Goal: Transaction & Acquisition: Book appointment/travel/reservation

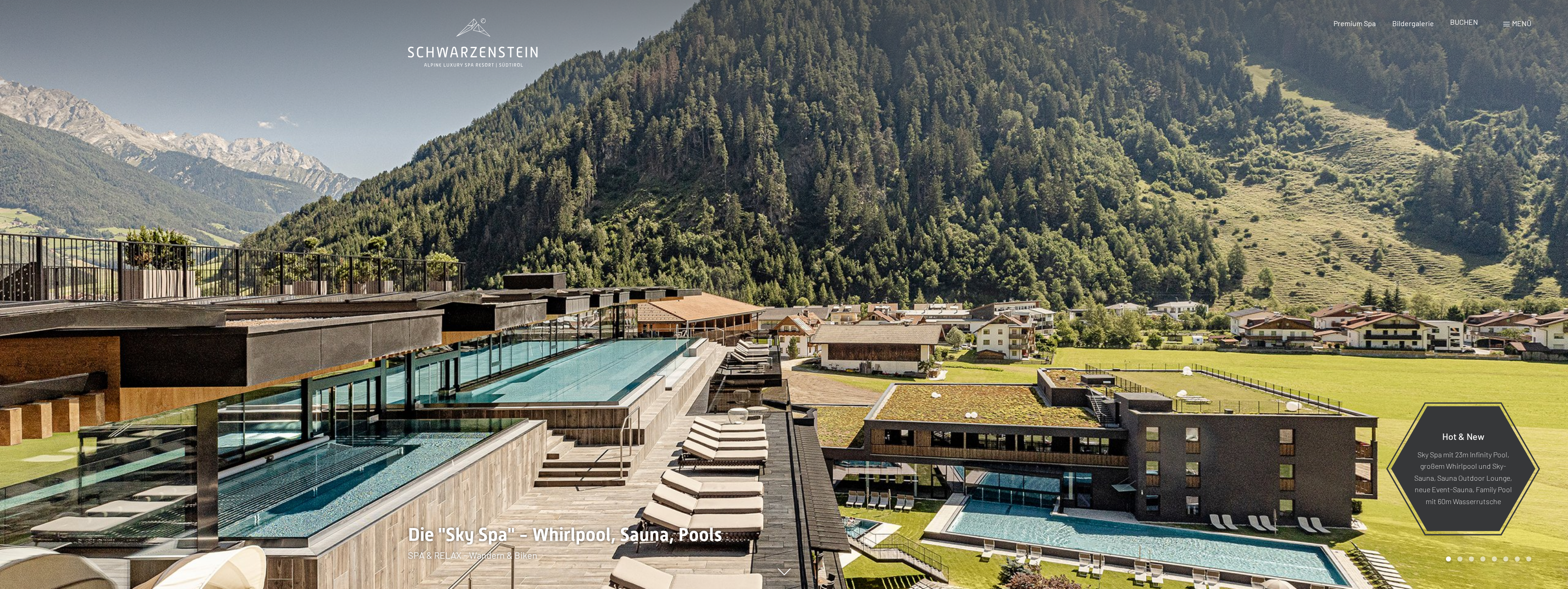
click at [1468, 21] on span "BUCHEN" at bounding box center [1464, 22] width 28 height 9
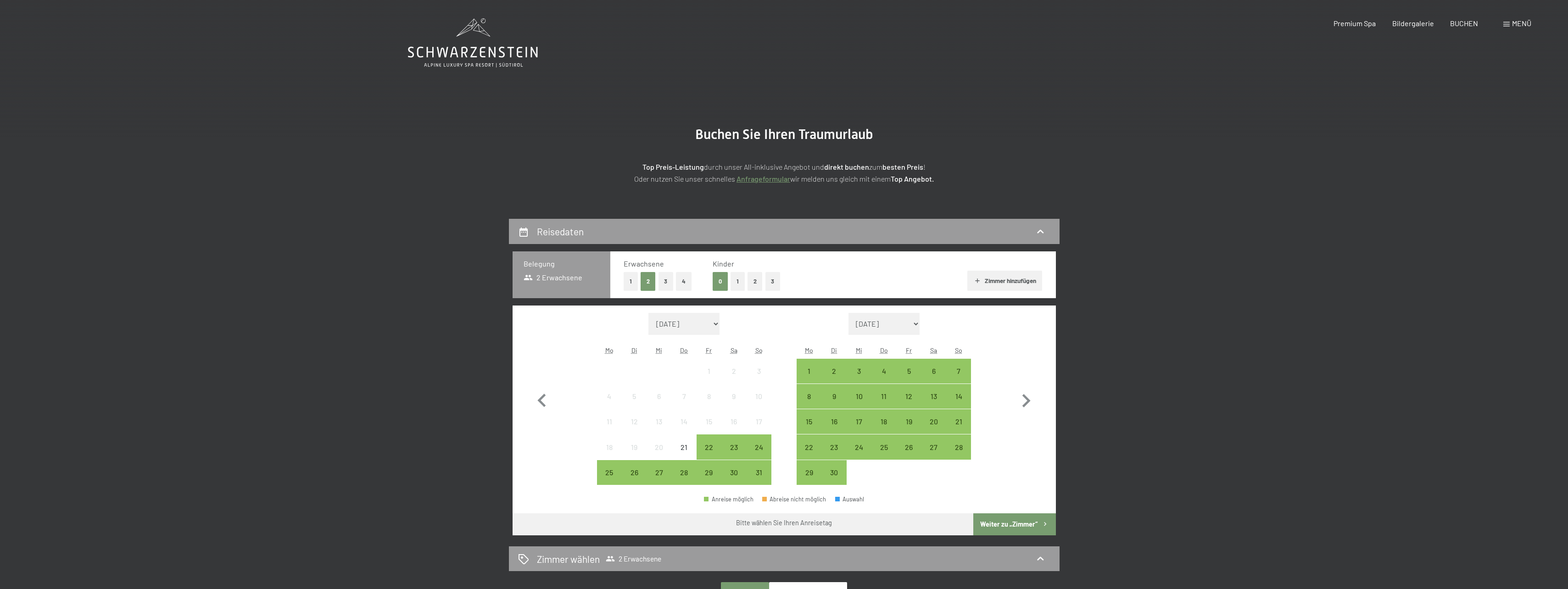
click at [734, 278] on button "1" at bounding box center [737, 281] width 14 height 19
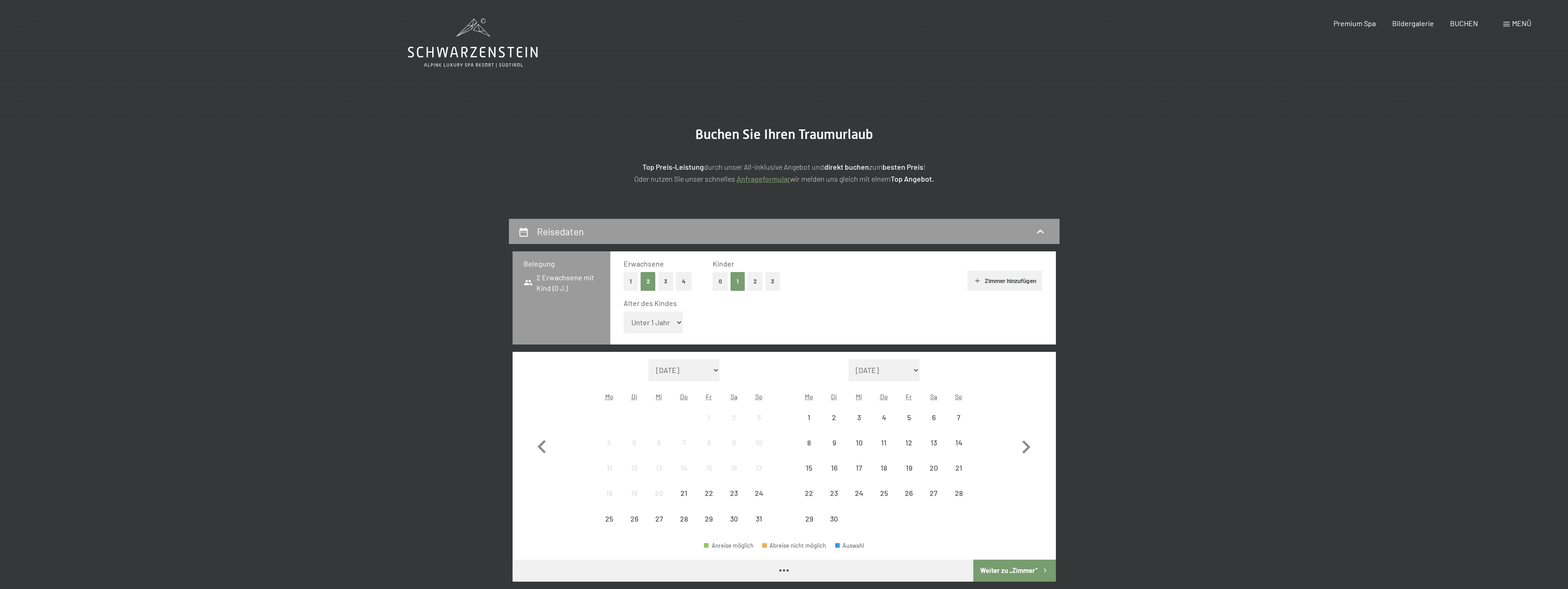
click at [643, 330] on select "Unter 1 Jahr 1 Jahr 2 Jahre 3 Jahre 4 Jahre 5 Jahre 6 Jahre 7 Jahre 8 Jahre 9 J…" at bounding box center [654, 322] width 60 height 22
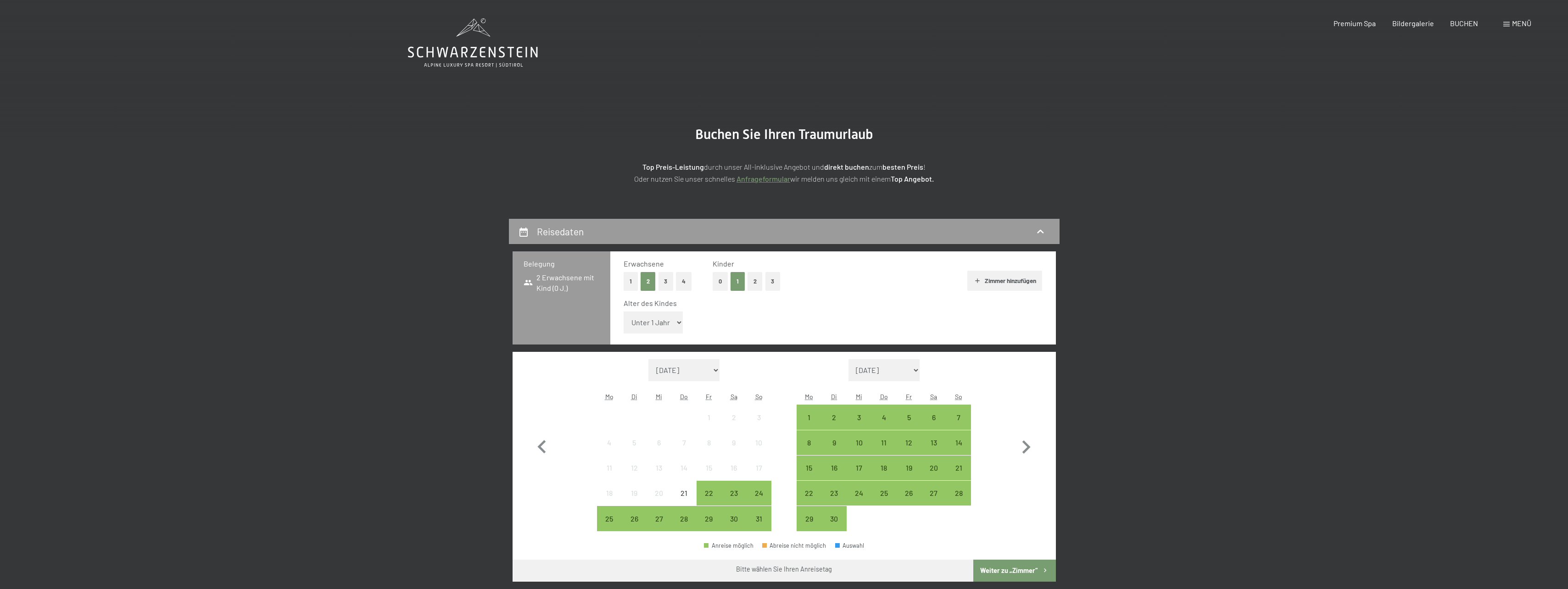
select select "5"
click at [624, 312] on select "Unter 1 Jahr 1 Jahr 2 Jahre 3 Jahre 4 Jahre 5 Jahre 6 Jahre 7 Jahre 8 Jahre 9 J…" at bounding box center [654, 322] width 60 height 22
click at [1025, 442] on icon "button" at bounding box center [1027, 447] width 9 height 13
select select "[DATE]"
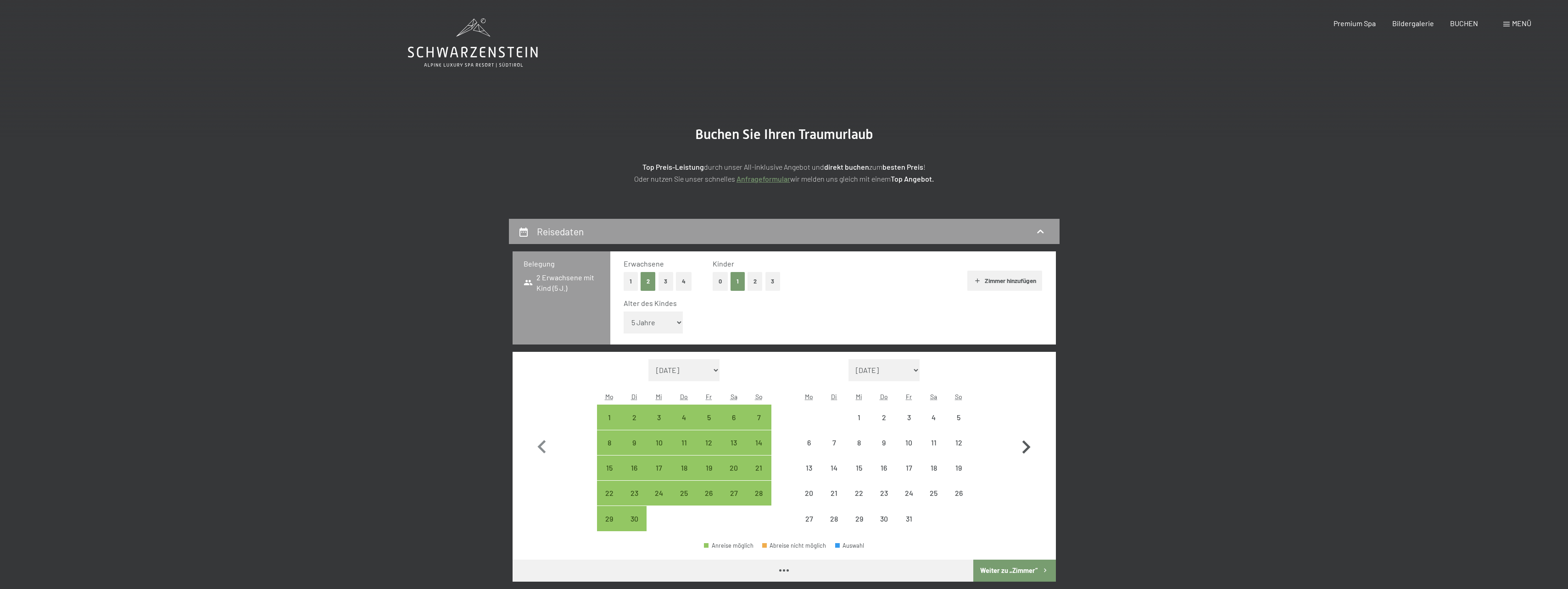
click at [1025, 442] on icon "button" at bounding box center [1027, 447] width 9 height 13
select select "[DATE]"
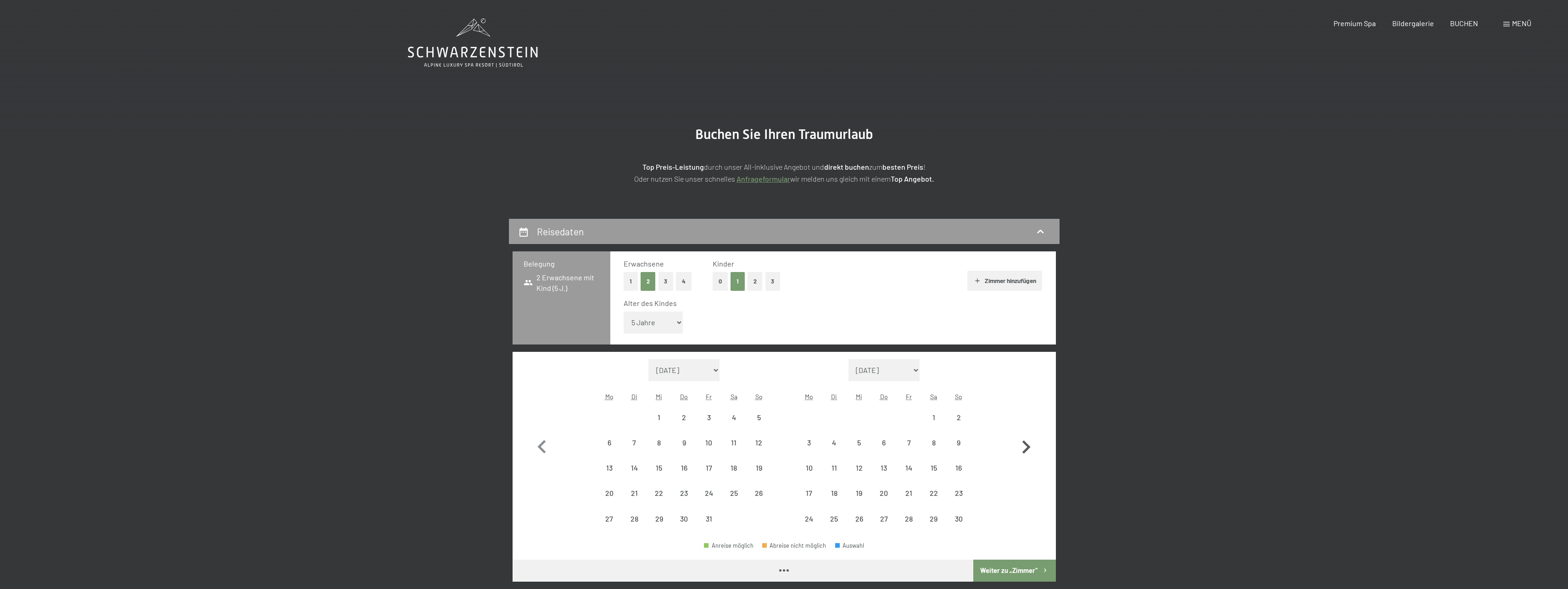
click at [1025, 442] on icon "button" at bounding box center [1027, 447] width 9 height 13
select select "[DATE]"
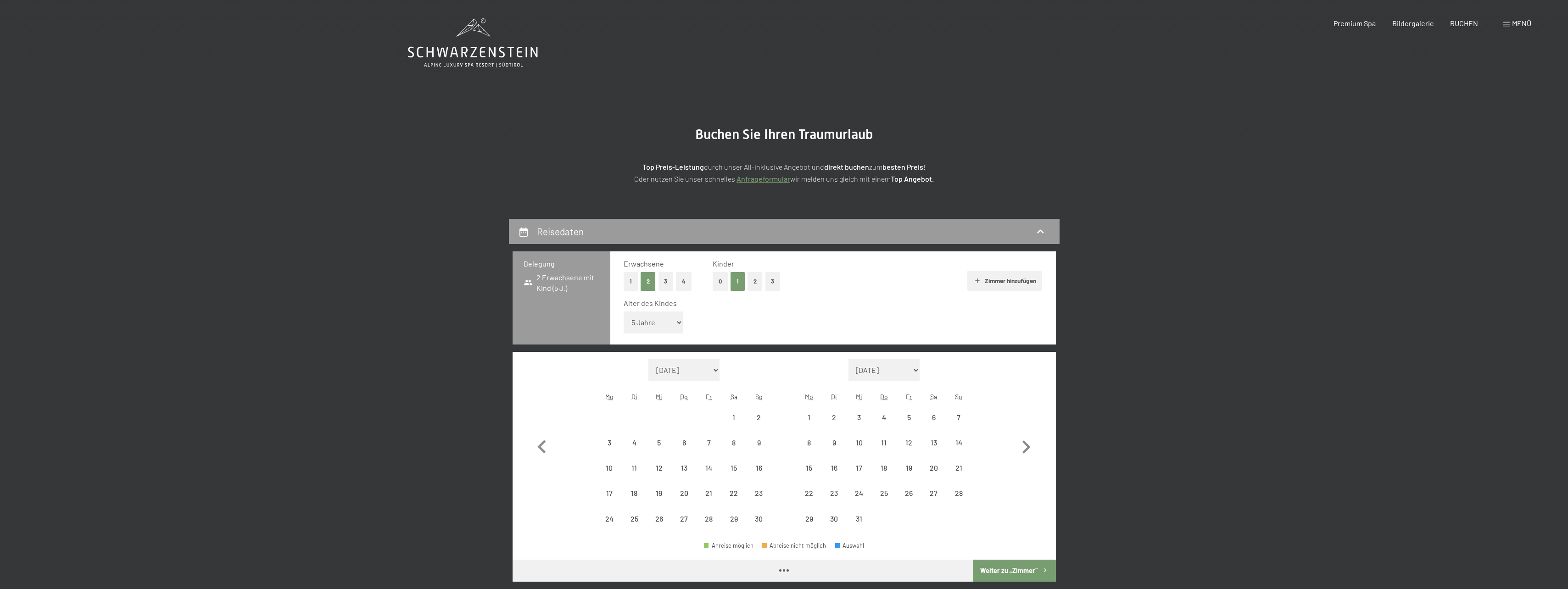
select select "[DATE]"
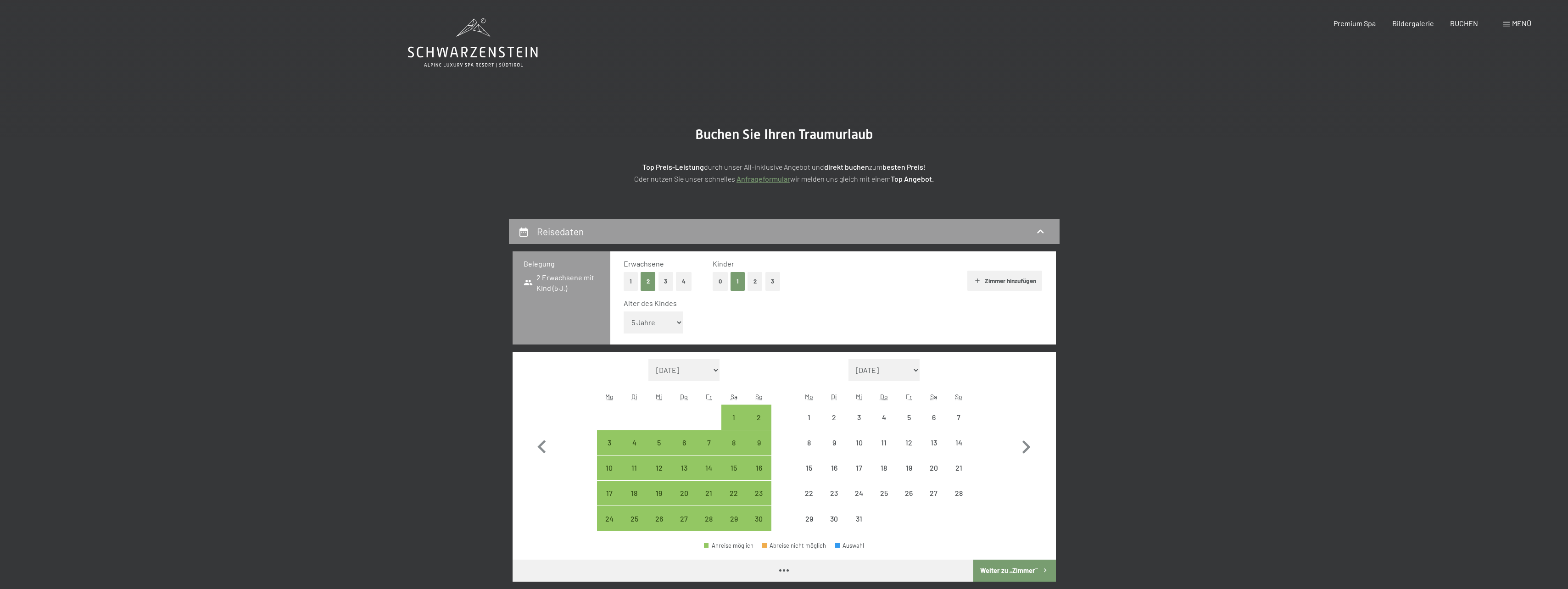
select select "[DATE]"
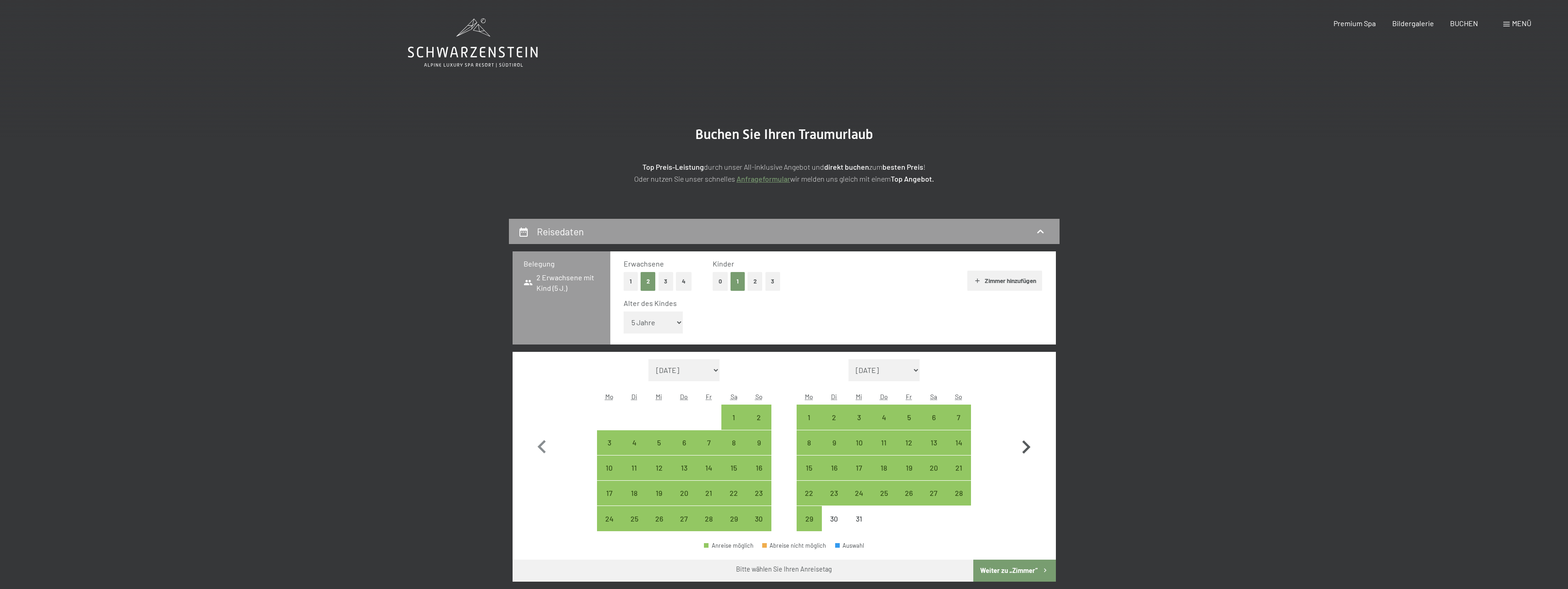
click at [1022, 448] on icon "button" at bounding box center [1026, 447] width 27 height 27
select select "[DATE]"
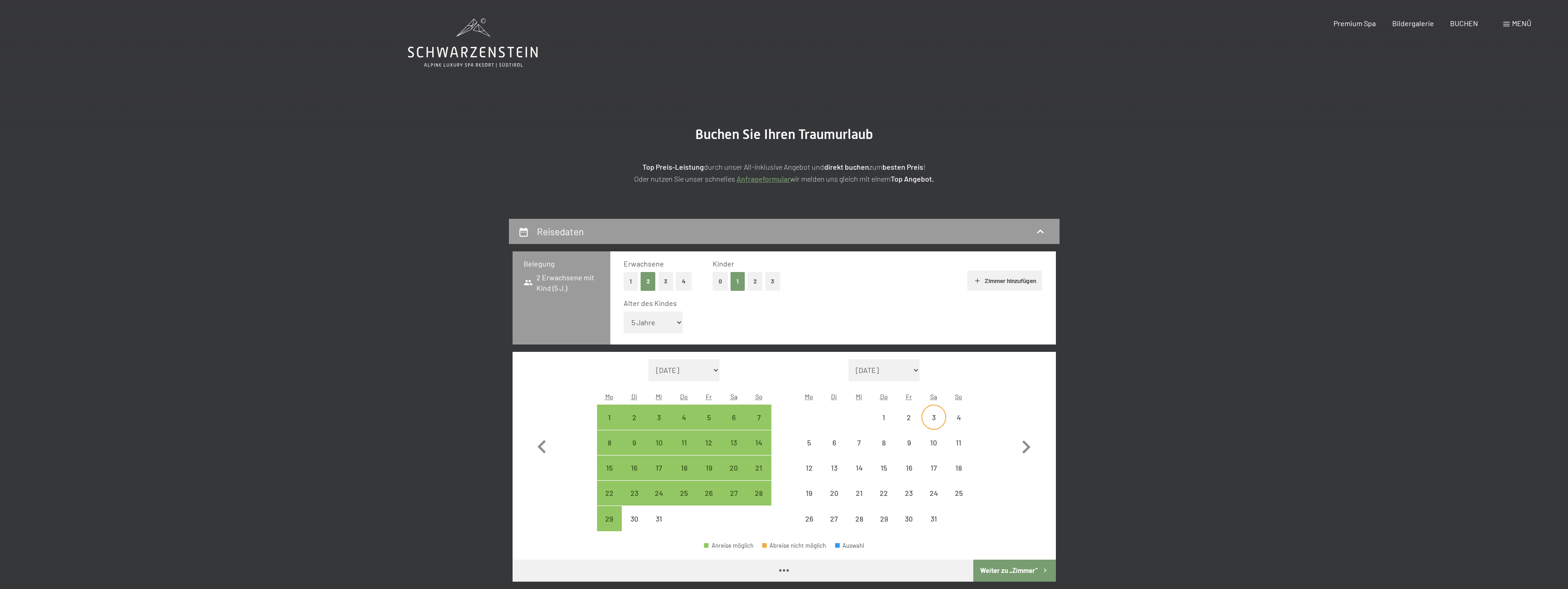
select select "[DATE]"
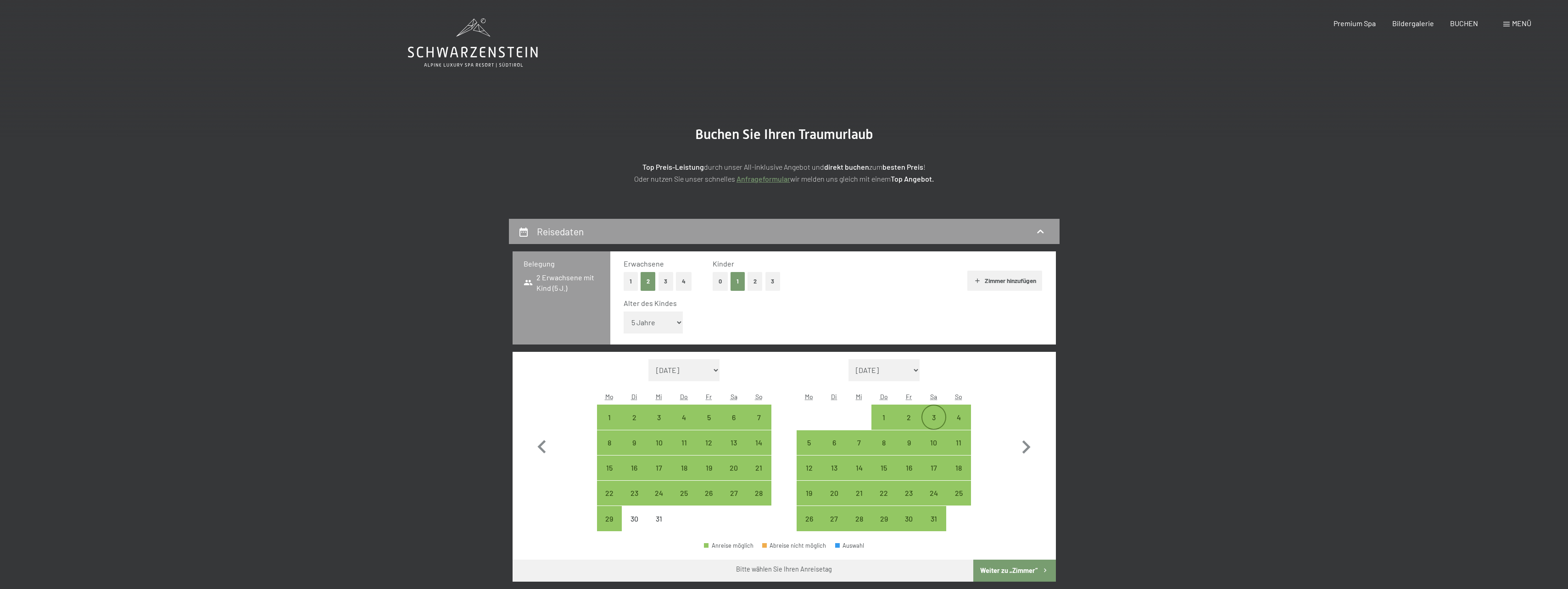
click at [937, 419] on div "3" at bounding box center [934, 425] width 23 height 23
select select "[DATE]"
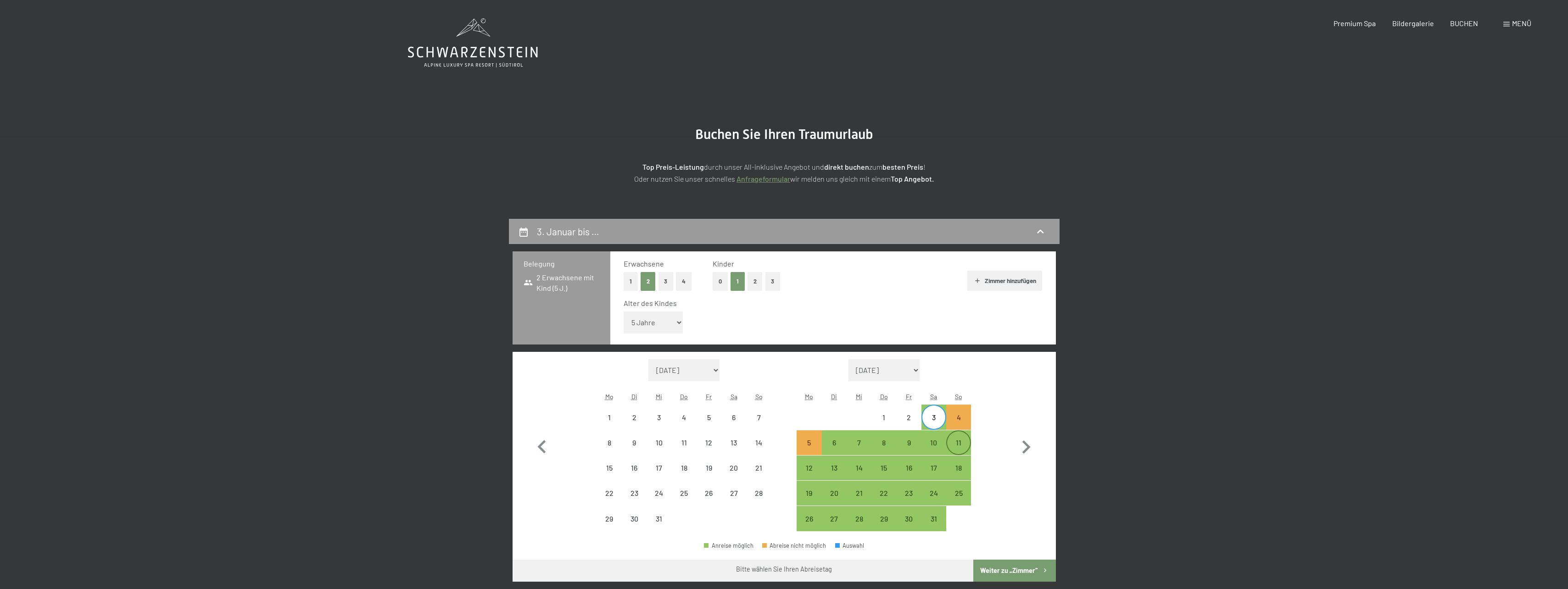
click at [964, 448] on div "11" at bounding box center [959, 450] width 23 height 23
select select "[DATE]"
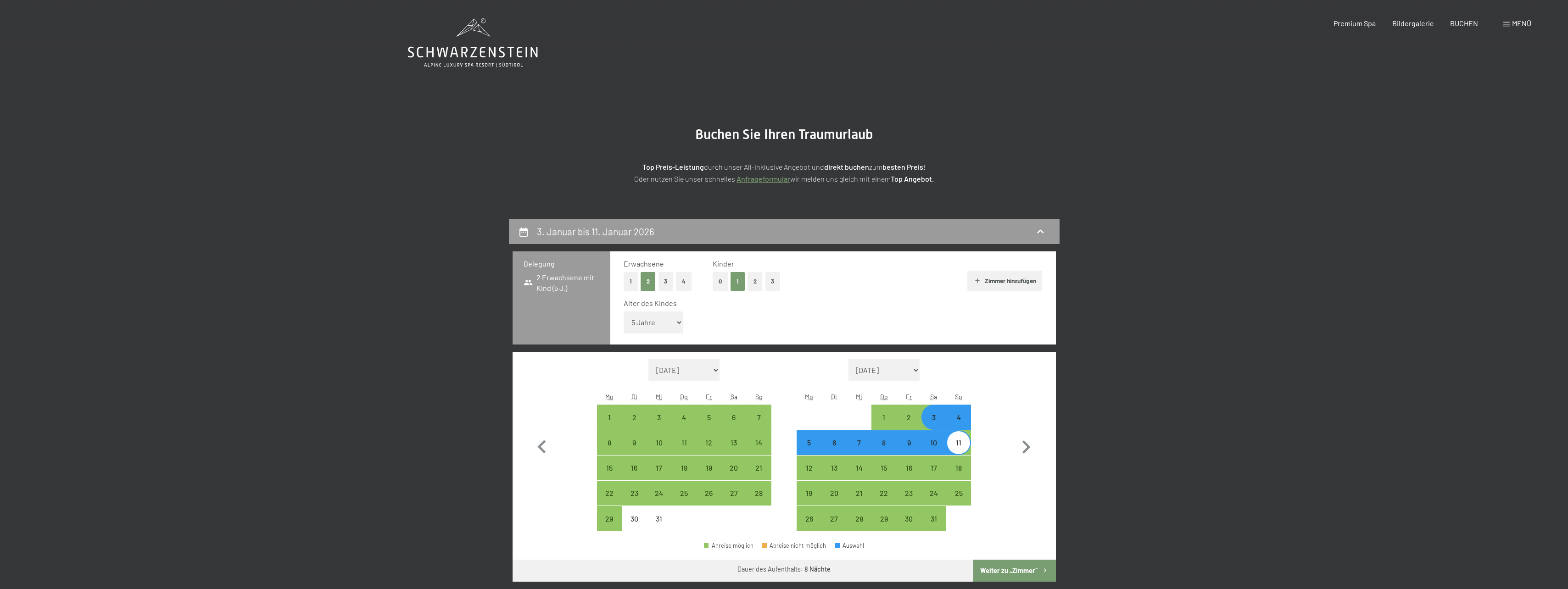
click at [1040, 573] on button "Weiter zu „Zimmer“" at bounding box center [1014, 571] width 82 height 22
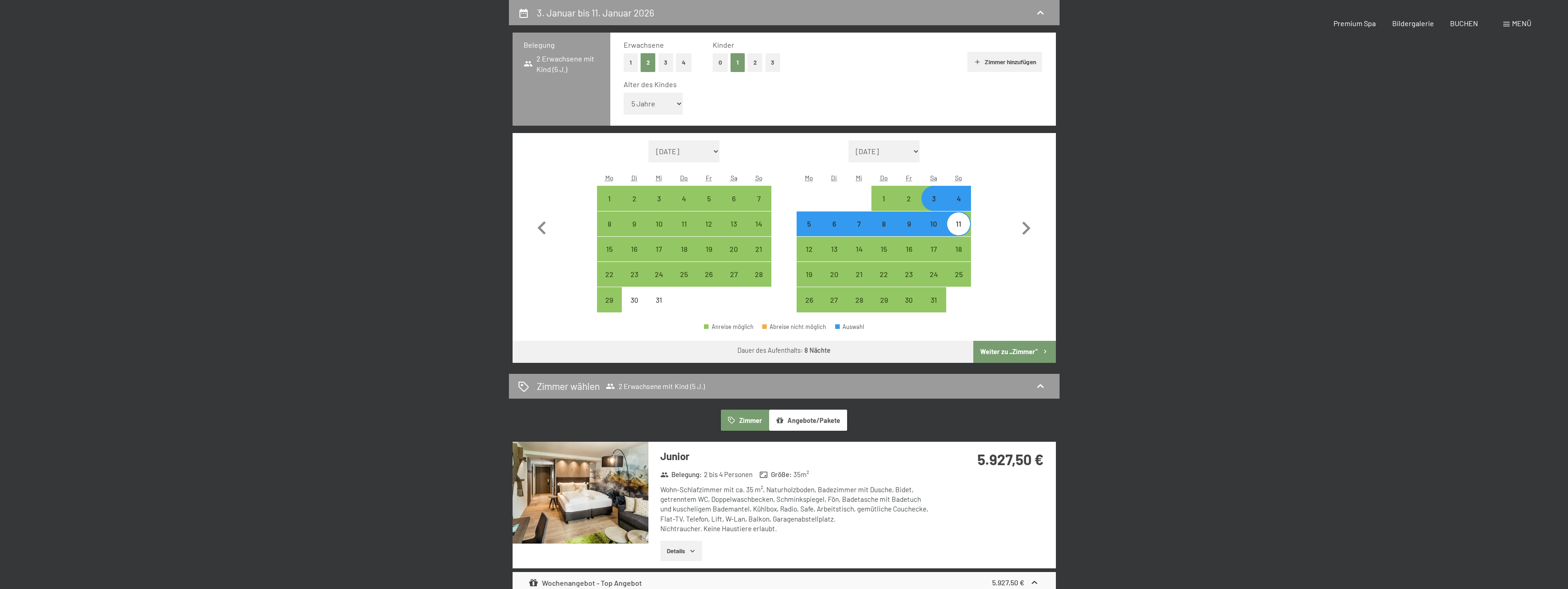
select select "[DATE]"
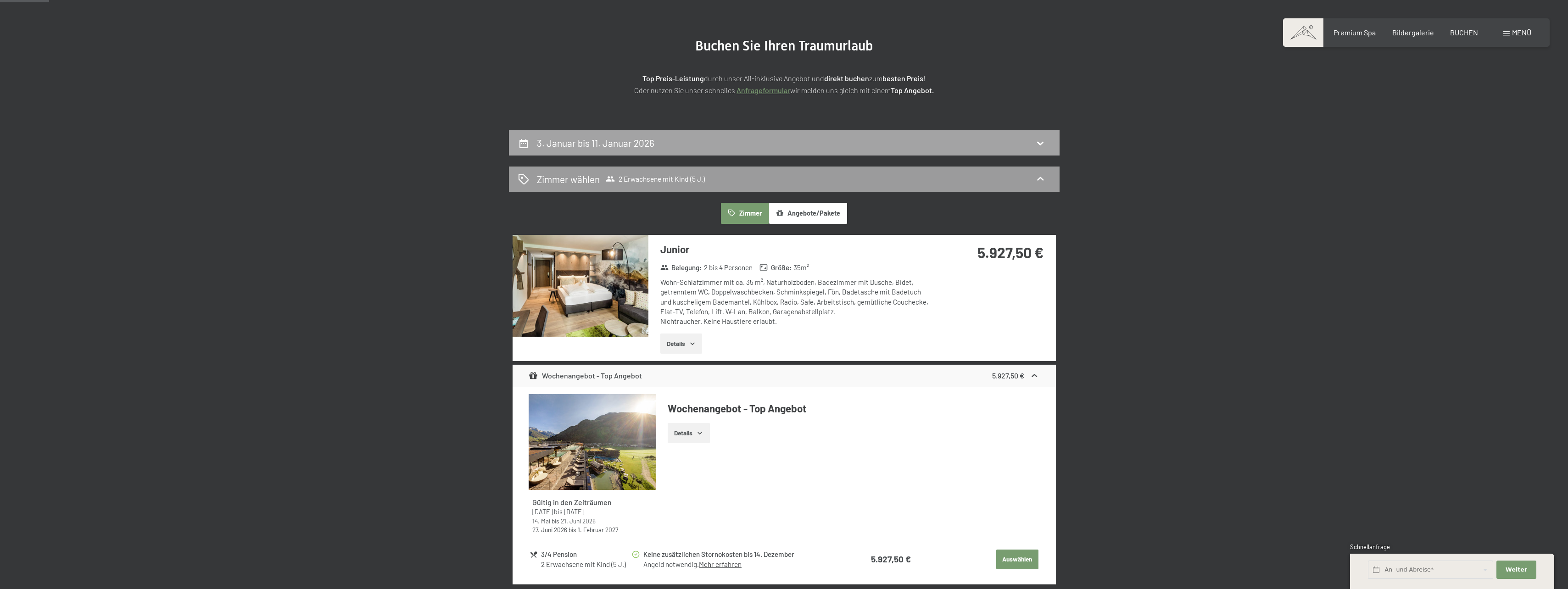
scroll to position [35, 0]
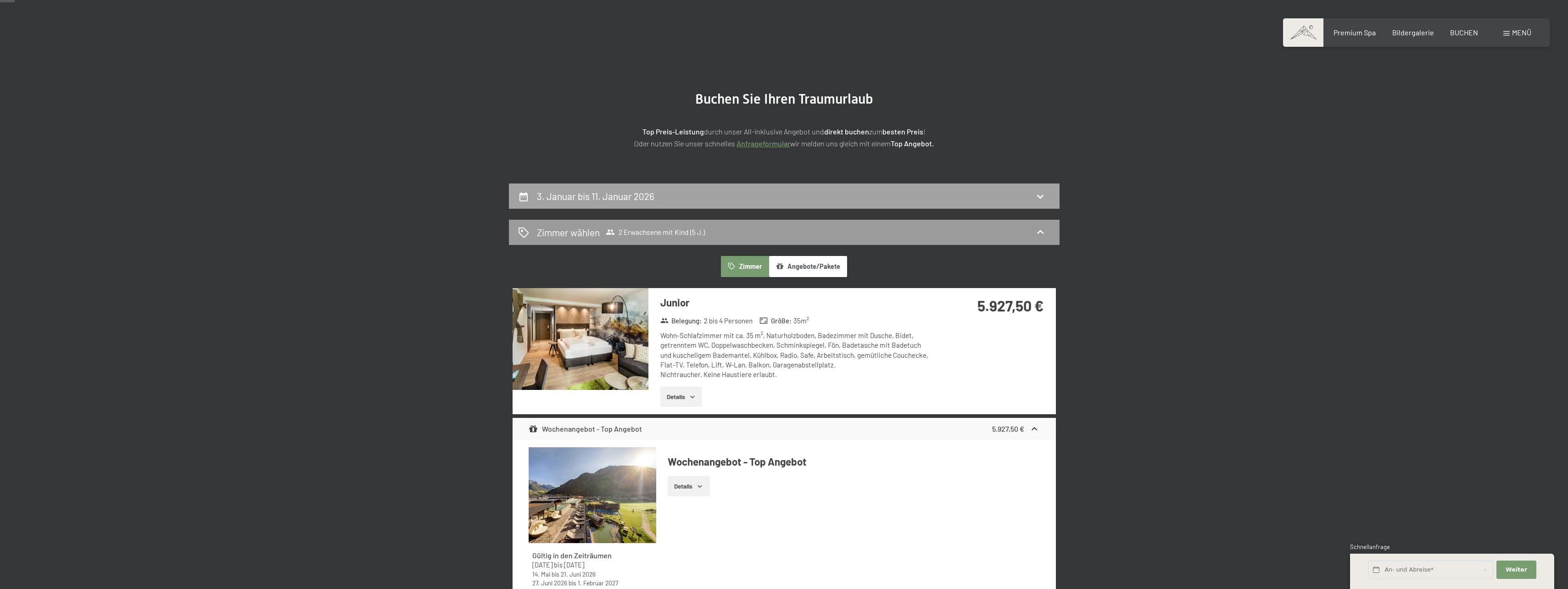
click at [644, 198] on h2 "3. Januar bis 11. Januar 2026" at bounding box center [595, 196] width 117 height 12
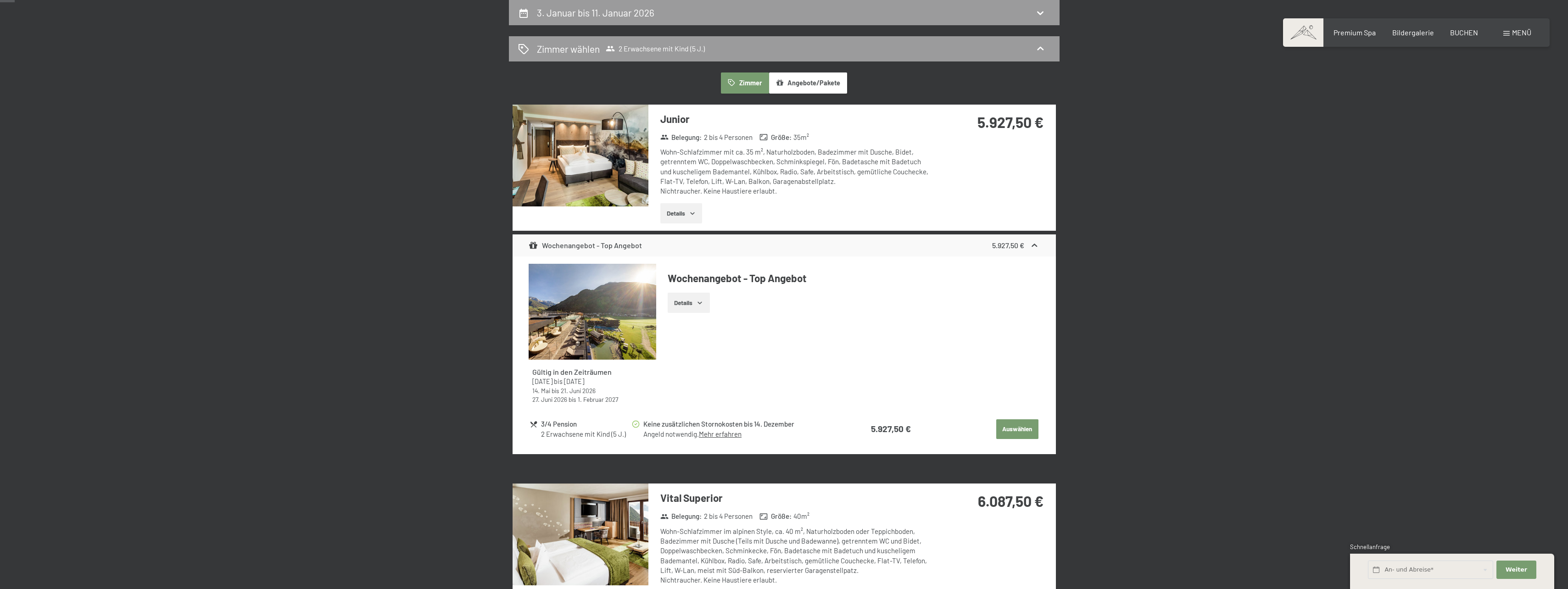
select select "5"
select select "[DATE]"
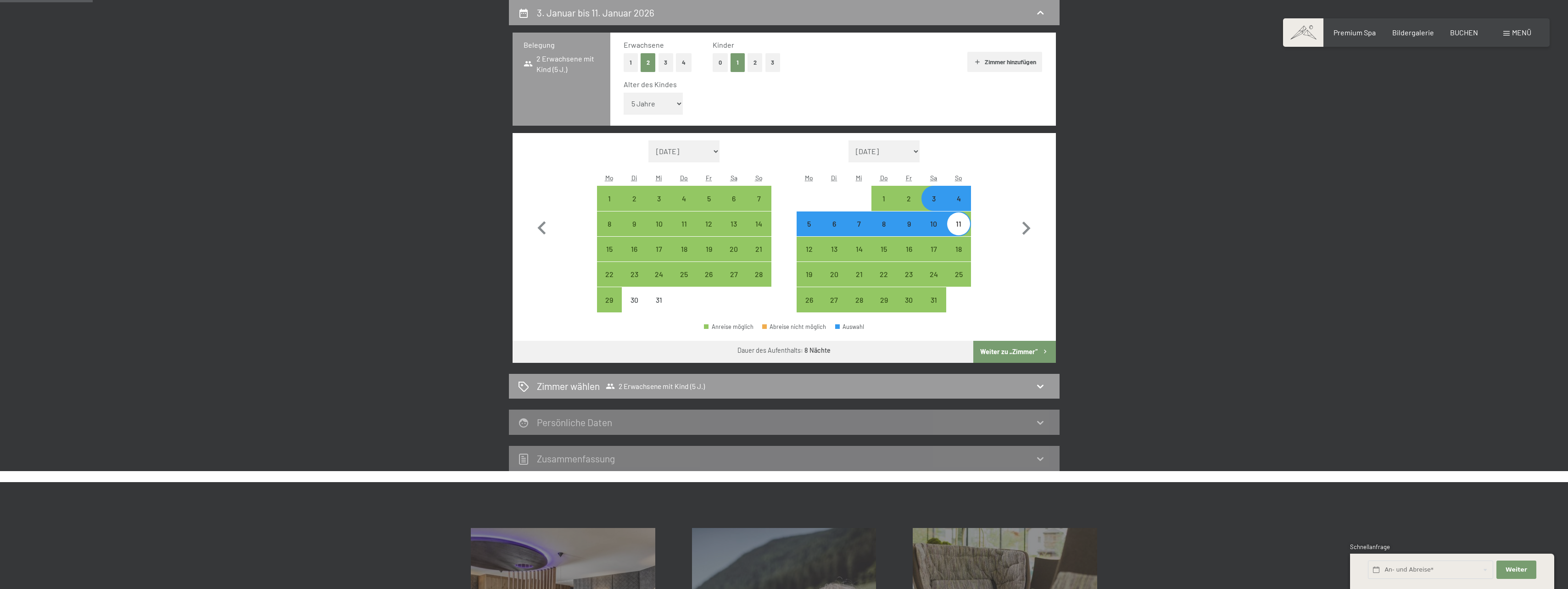
click at [962, 200] on div "4" at bounding box center [959, 206] width 23 height 23
select select "[DATE]"
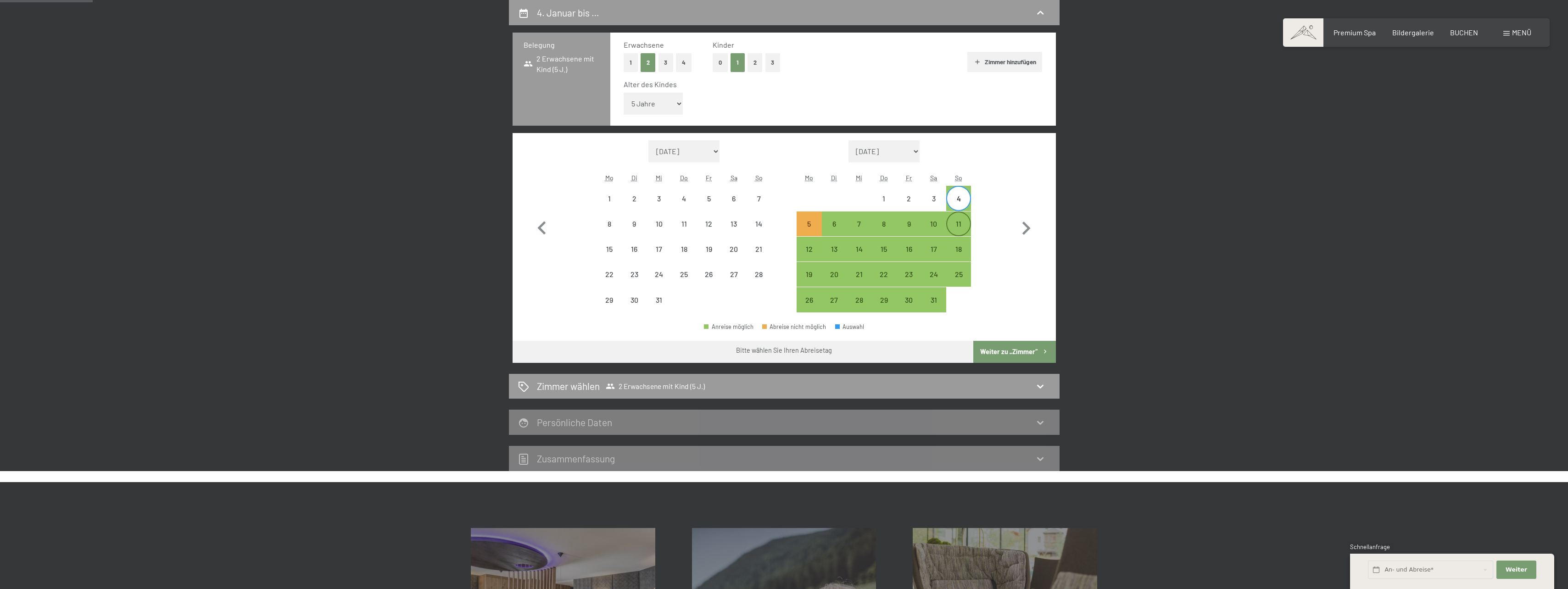
click at [957, 221] on div "11" at bounding box center [959, 232] width 23 height 23
select select "[DATE]"
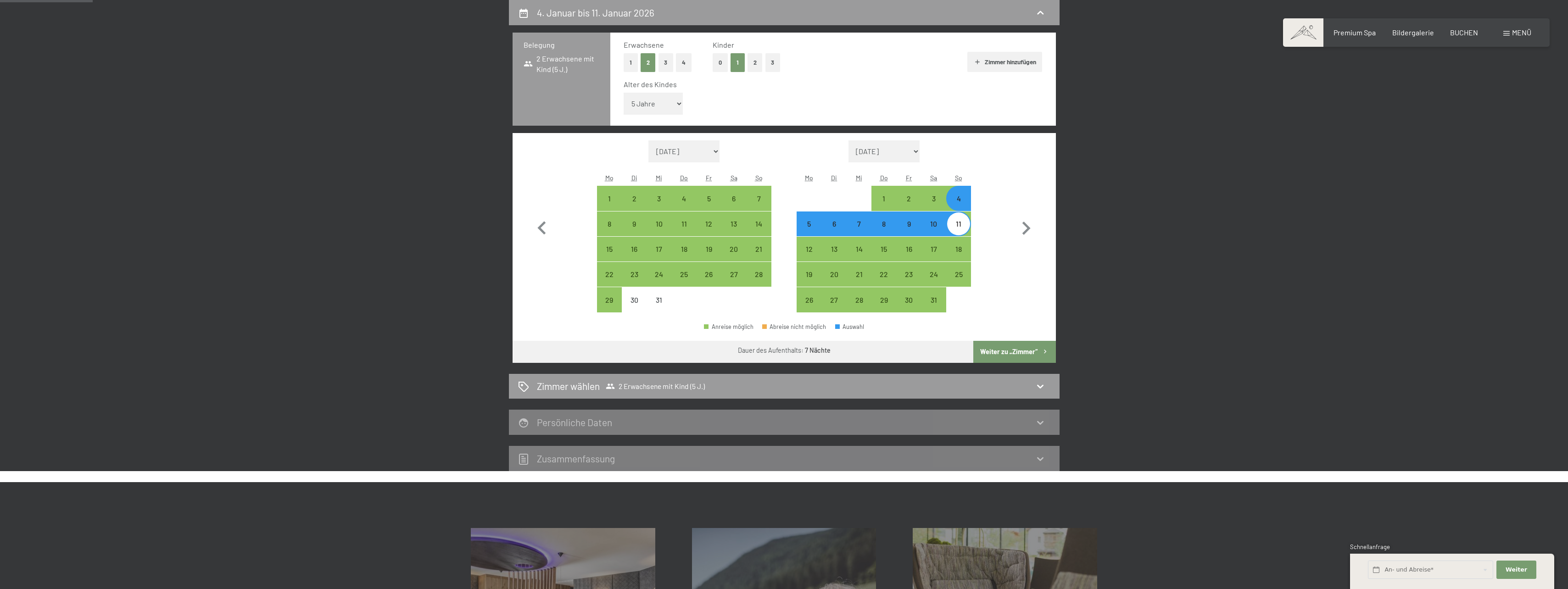
click at [1012, 350] on button "Weiter zu „Zimmer“" at bounding box center [1014, 352] width 82 height 22
select select "[DATE]"
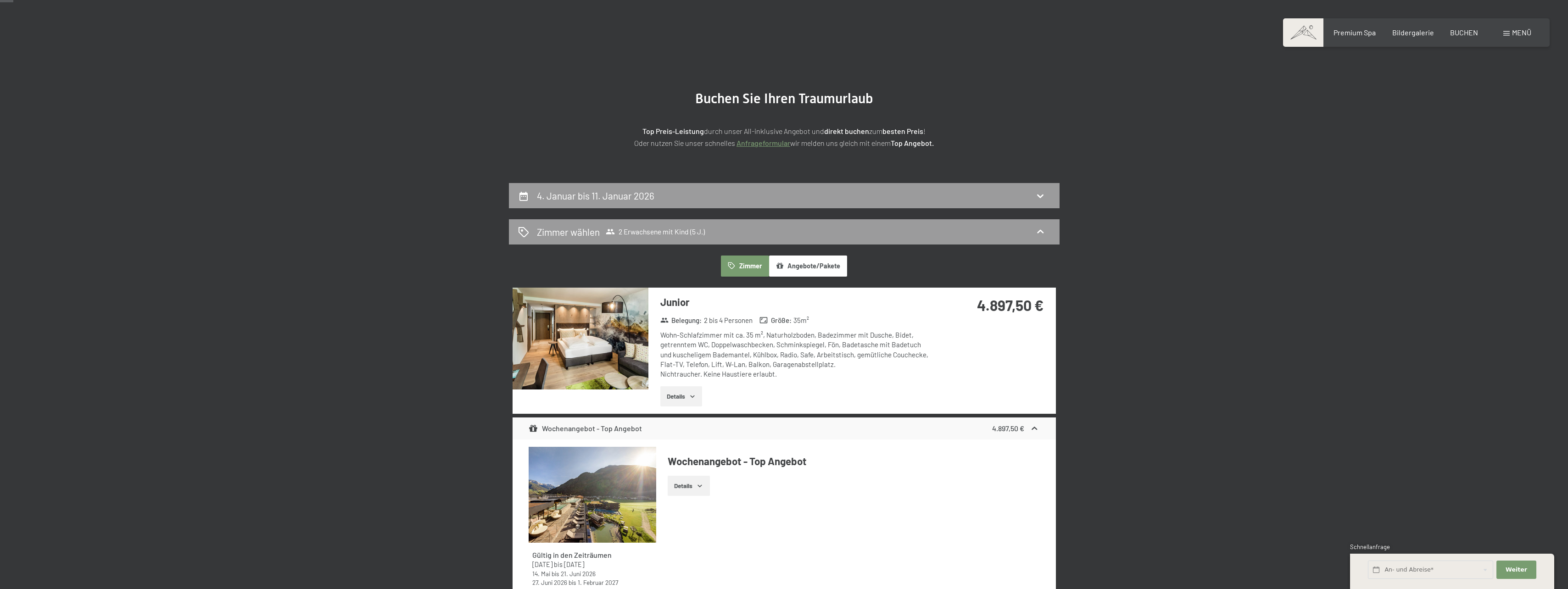
scroll to position [35, 0]
